Goal: Task Accomplishment & Management: Manage account settings

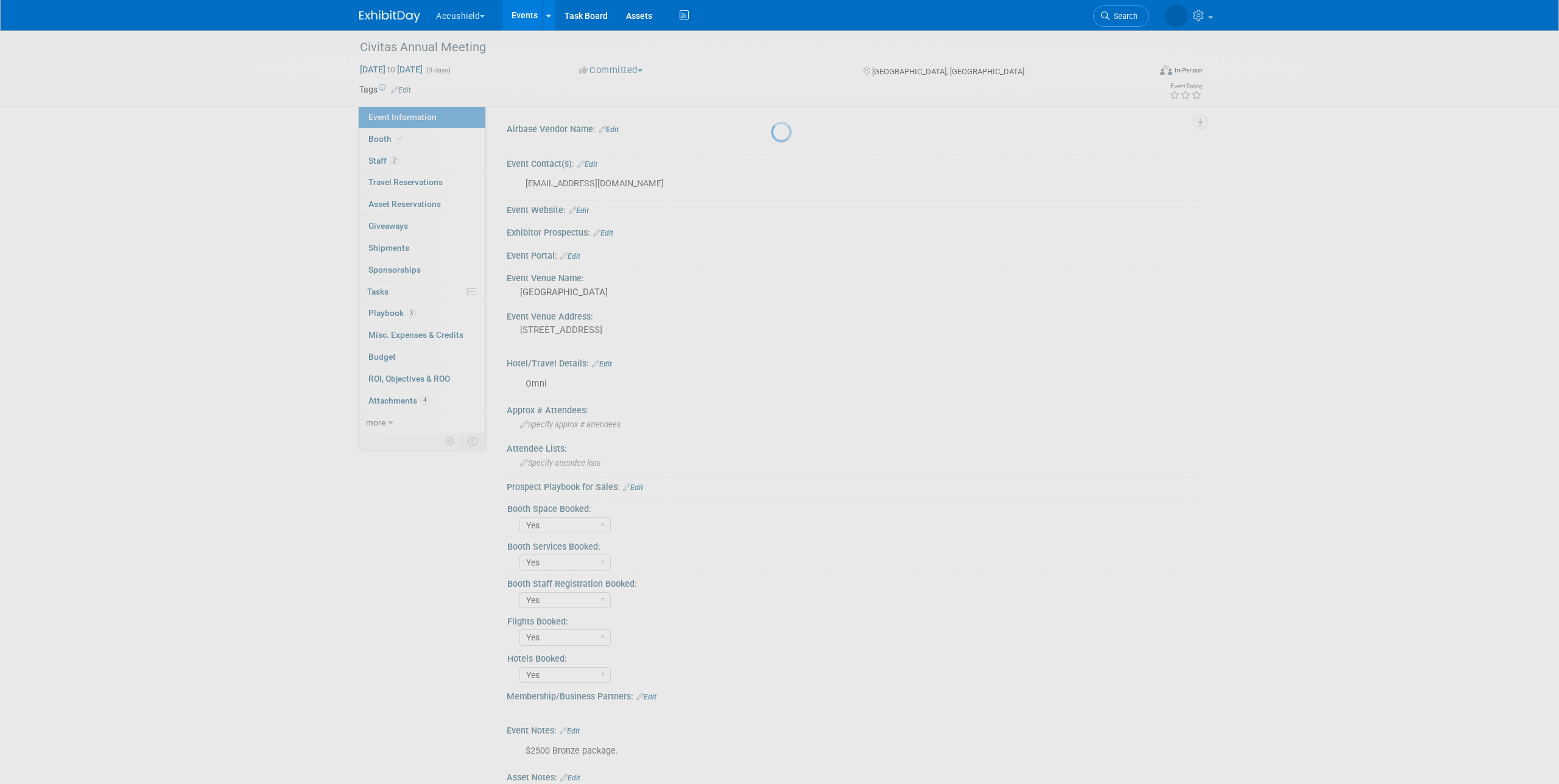
select select "Yes"
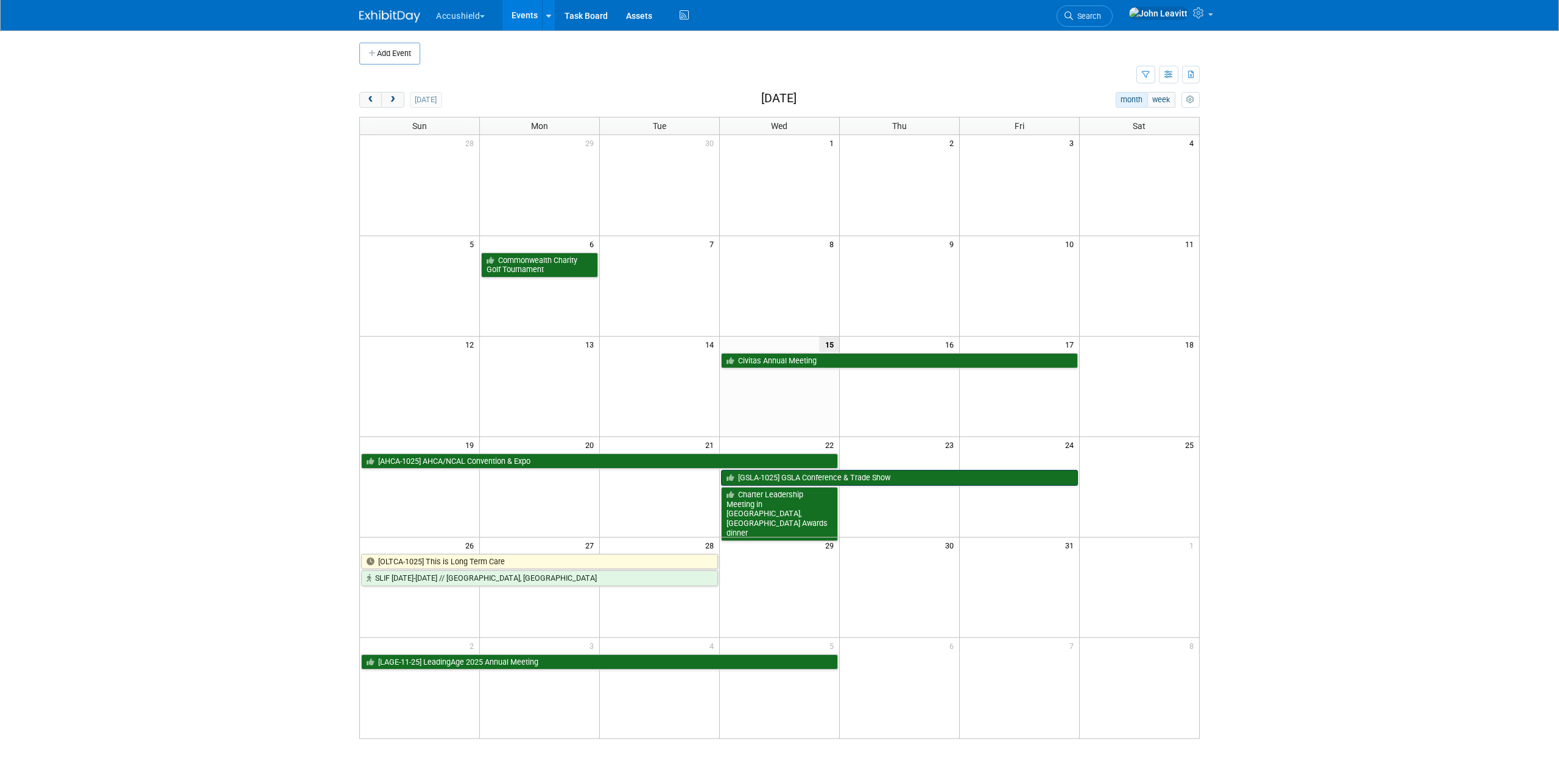
click at [870, 478] on link "[GSLA-1025] GSLA Conference & Trade Show" at bounding box center [899, 478] width 357 height 16
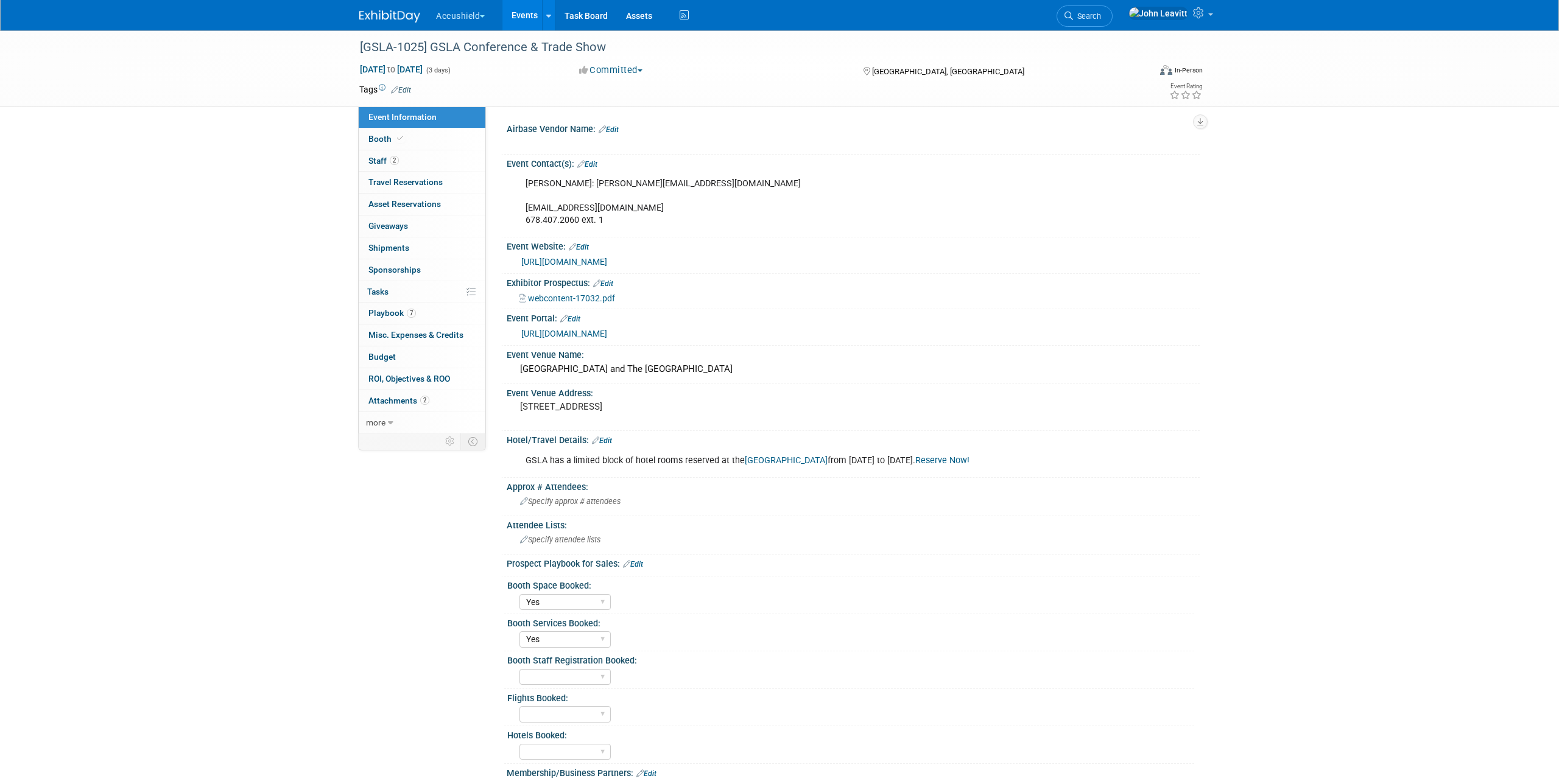
select select "Yes"
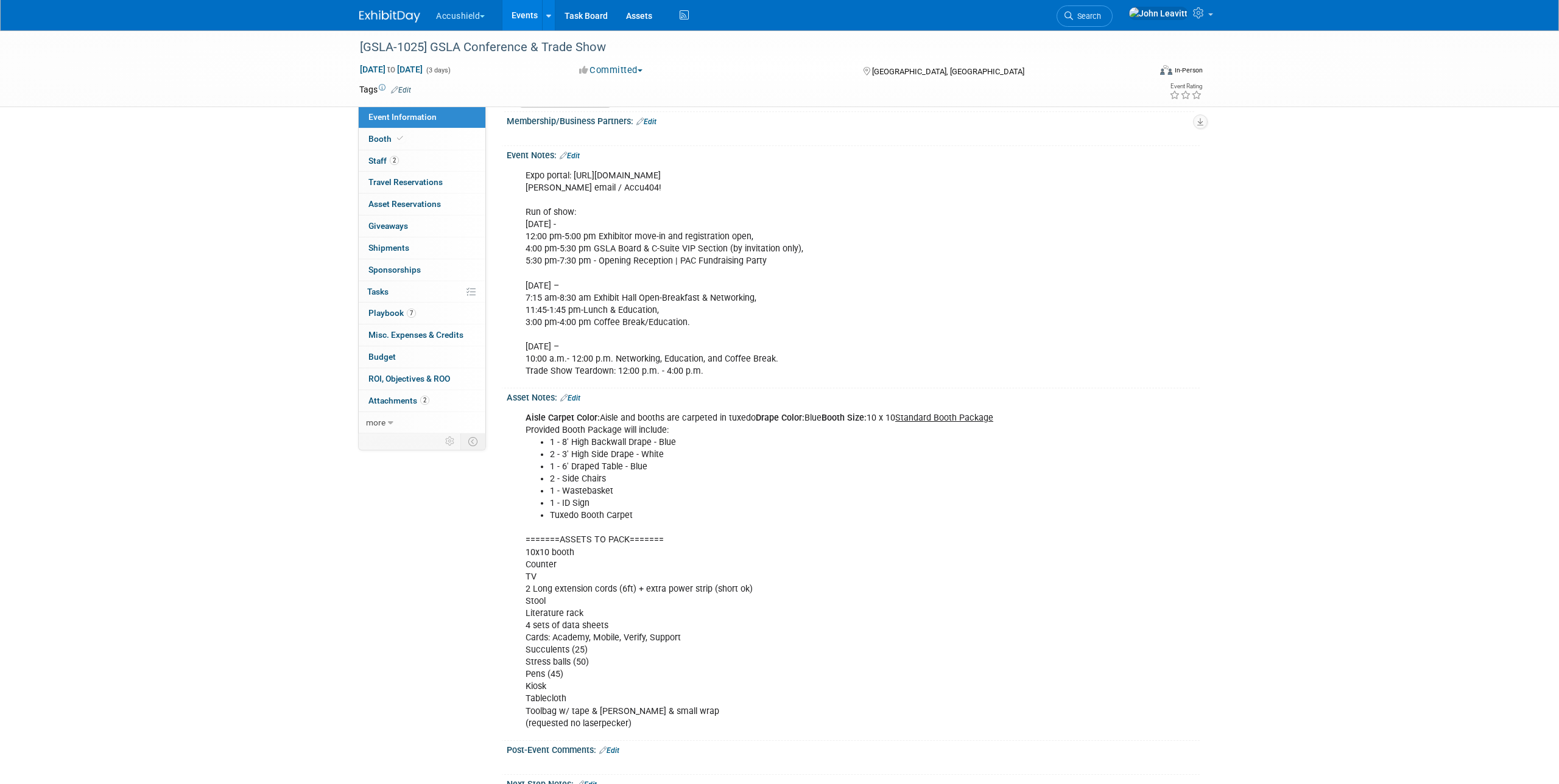
scroll to position [771, 0]
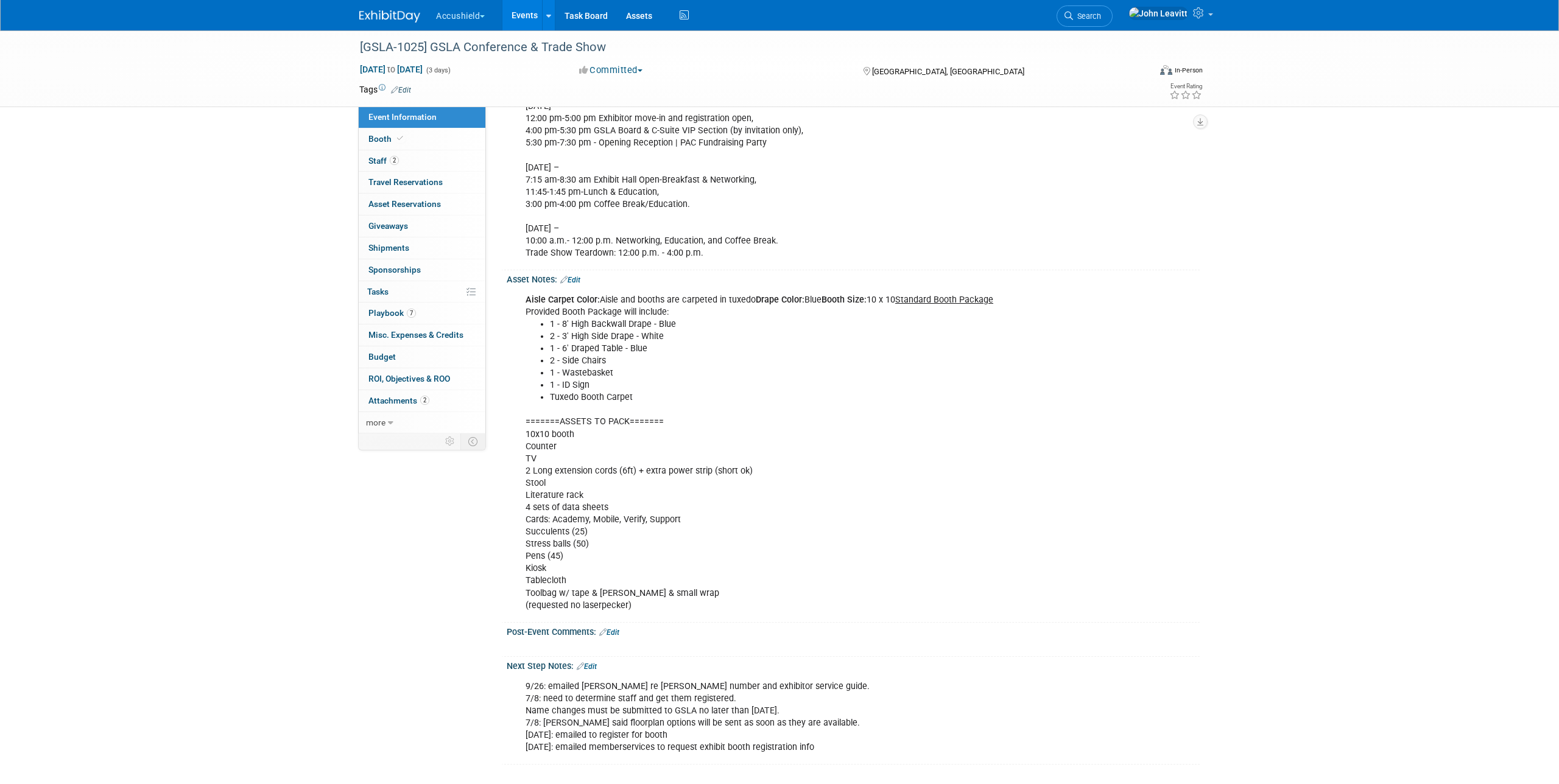
click at [579, 284] on link "Edit" at bounding box center [570, 280] width 20 height 9
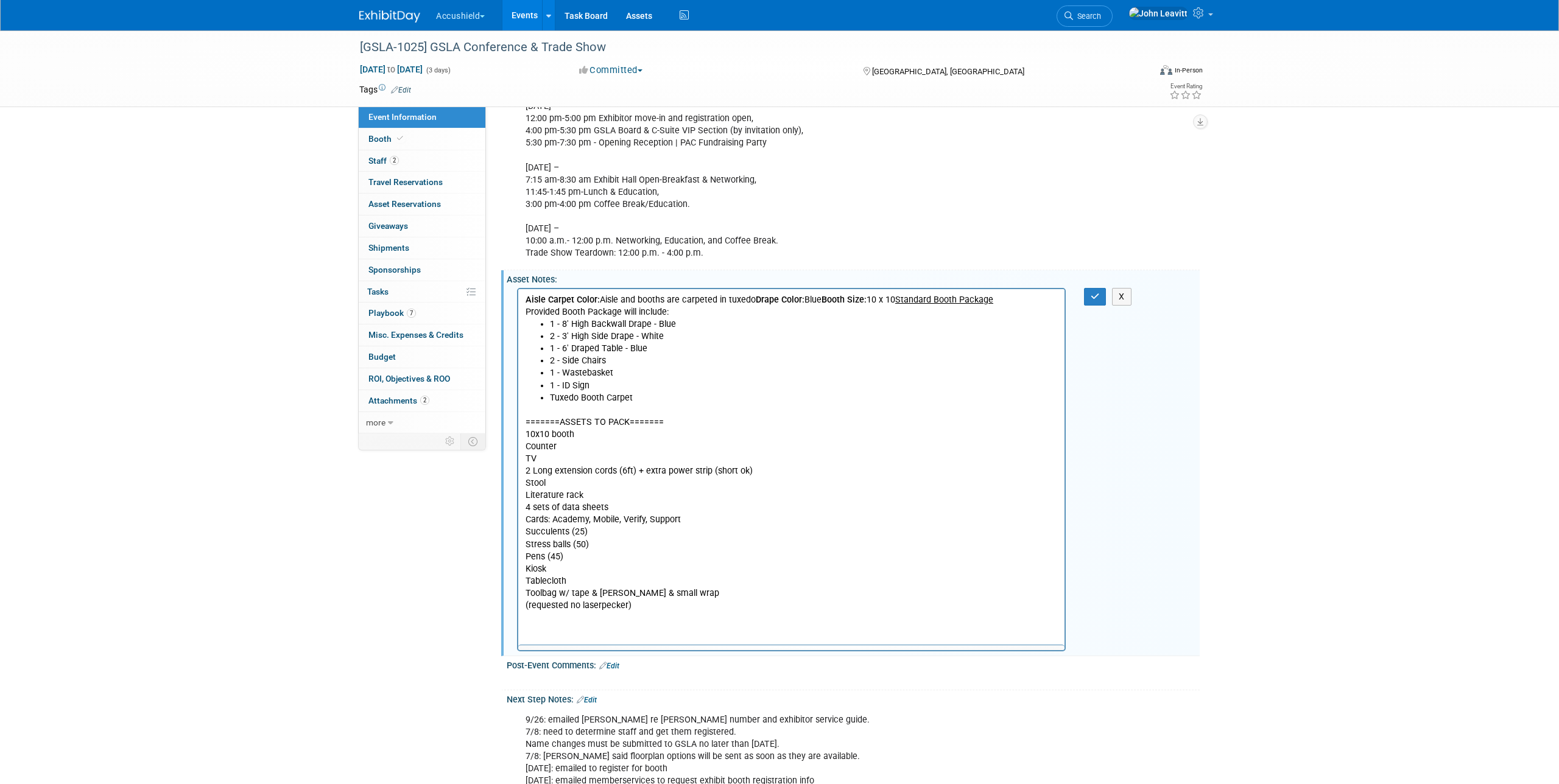
scroll to position [0, 0]
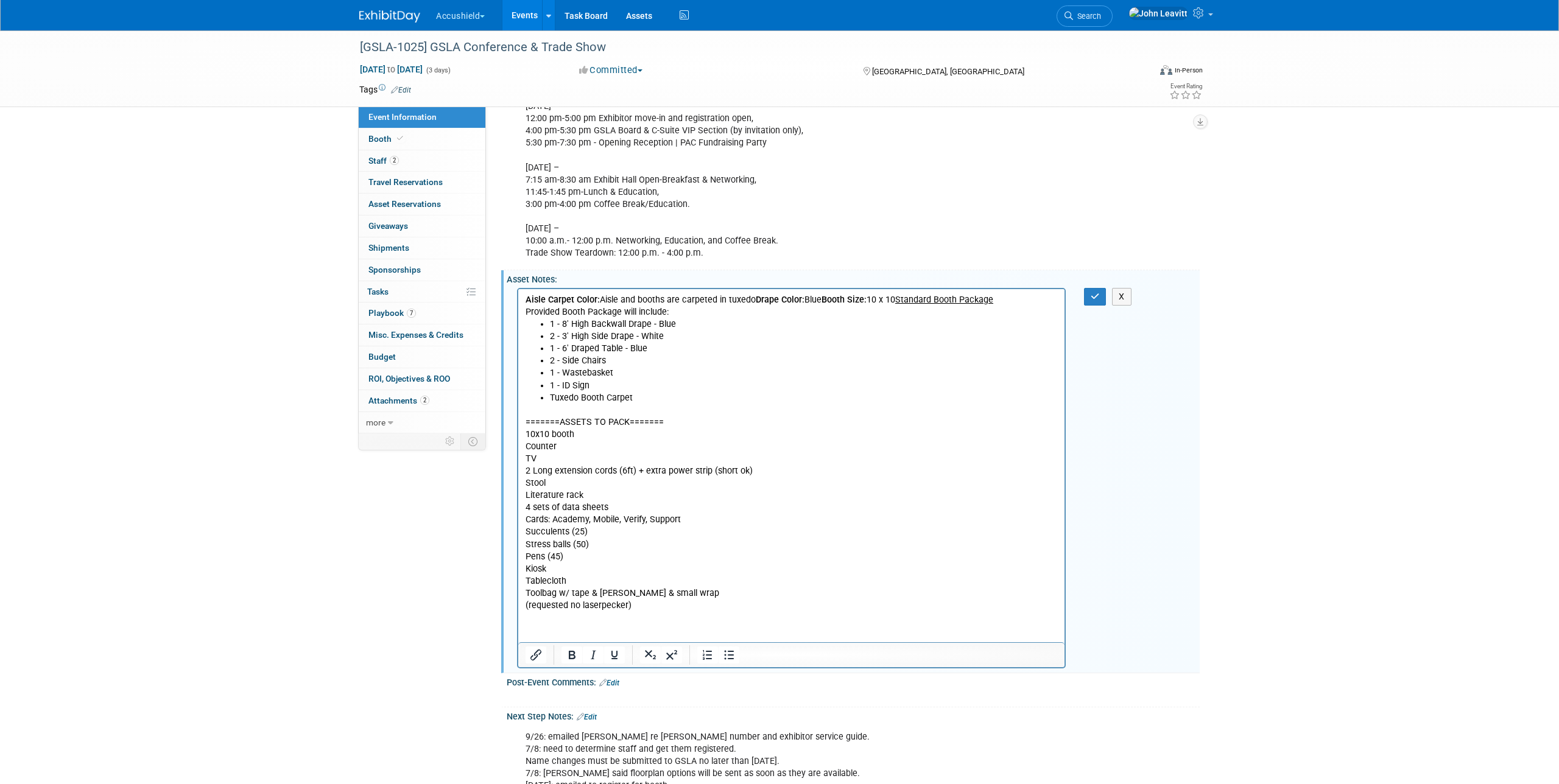
click at [578, 544] on p "=======ASSETS TO PACK======= 10x10 booth Counter TV 2 Long extension cords (6ft…" at bounding box center [791, 507] width 532 height 208
click at [1091, 300] on icon "button" at bounding box center [1096, 296] width 9 height 9
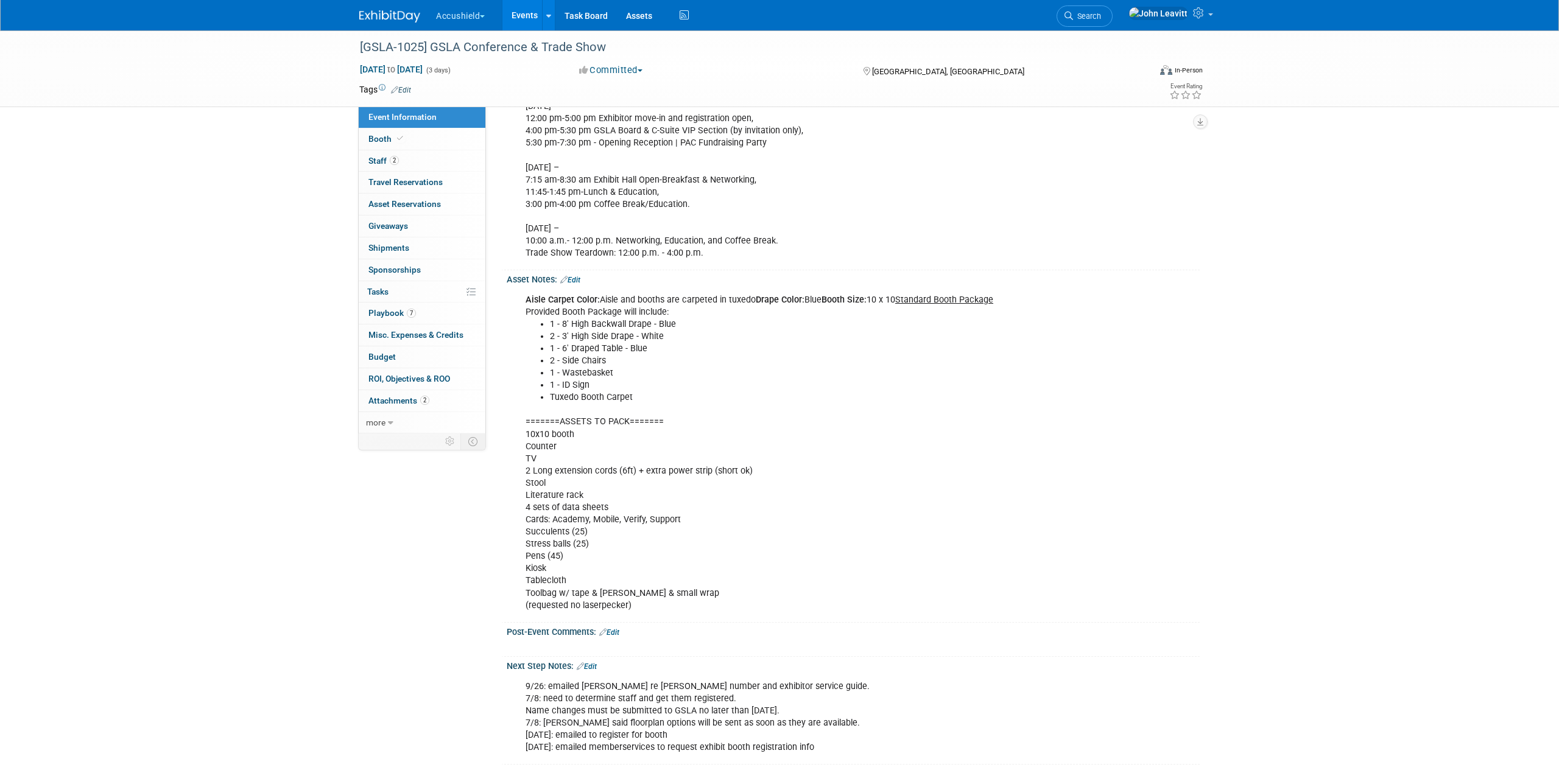
click at [575, 284] on link "Edit" at bounding box center [570, 280] width 20 height 9
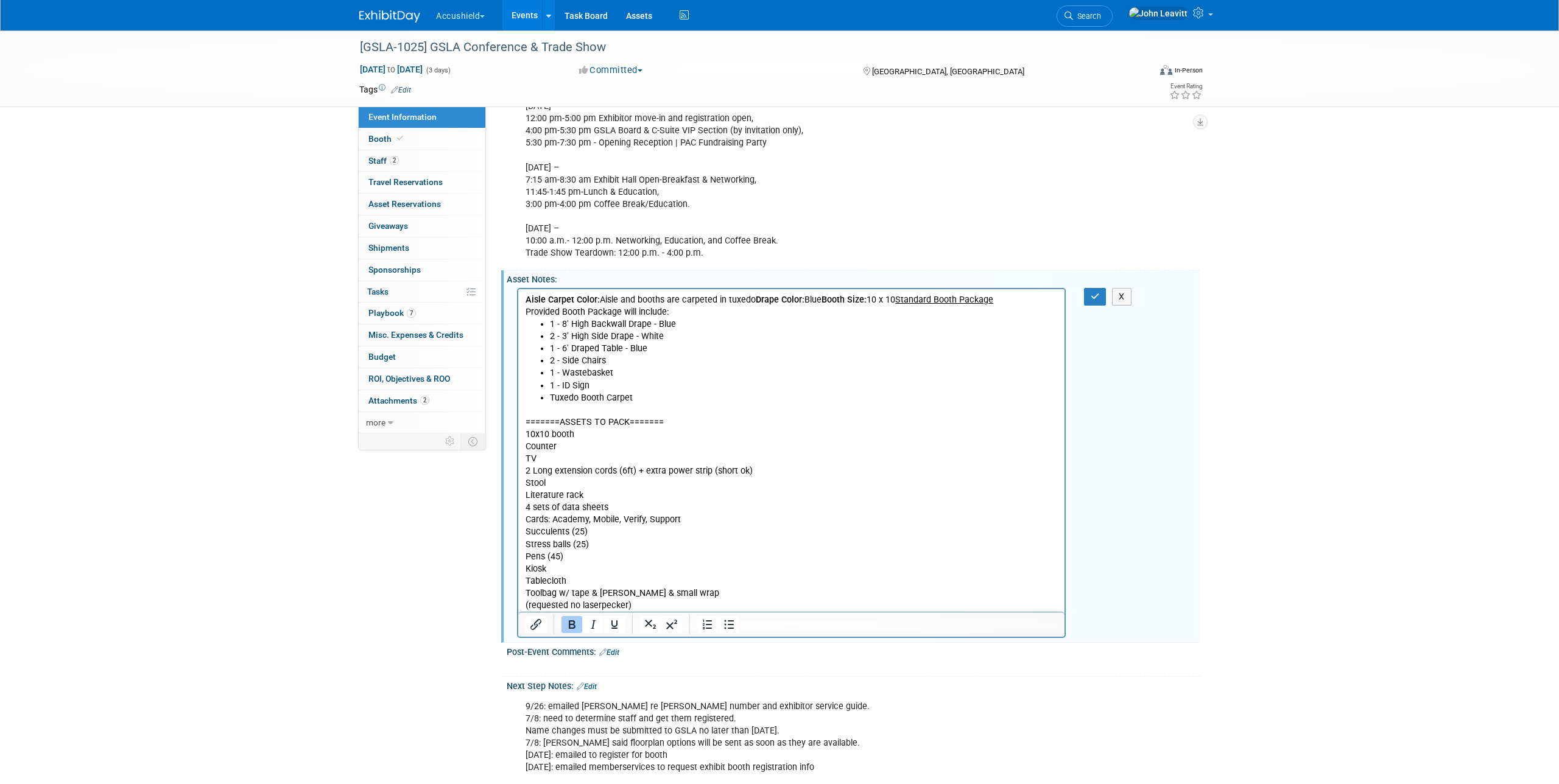
click at [626, 573] on p "=======ASSETS TO PACK======= 10x10 booth Counter TV 2 Long extension cords (6ft…" at bounding box center [791, 507] width 532 height 208
click at [618, 578] on p "=======ASSETS TO PACK======= 10x10 booth Counter TV 2 Long extension cords (6ft…" at bounding box center [791, 507] width 532 height 208
click at [1105, 303] on button "button" at bounding box center [1096, 297] width 23 height 18
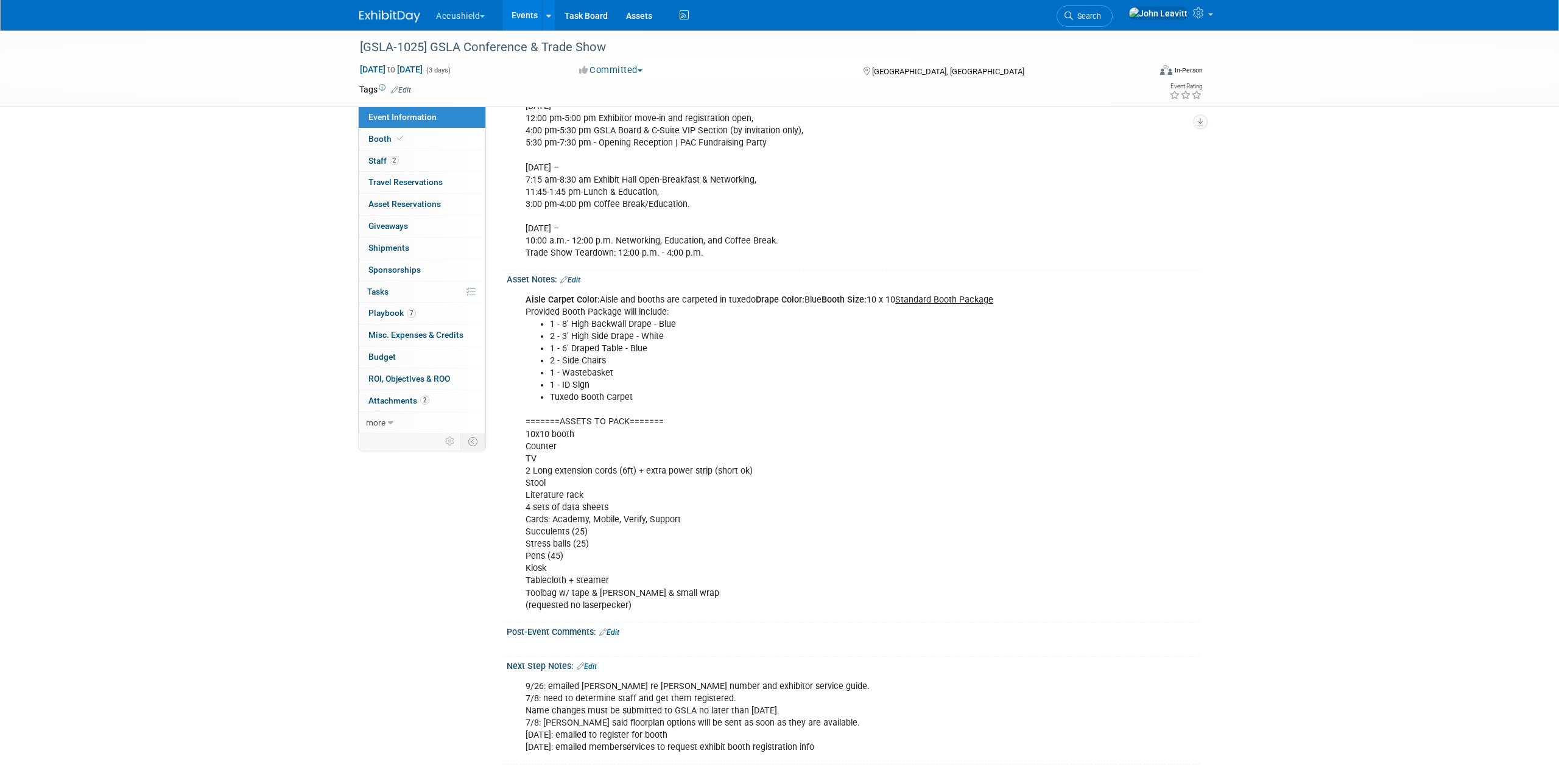
click at [368, 13] on img at bounding box center [389, 16] width 60 height 12
